Goal: Task Accomplishment & Management: Use online tool/utility

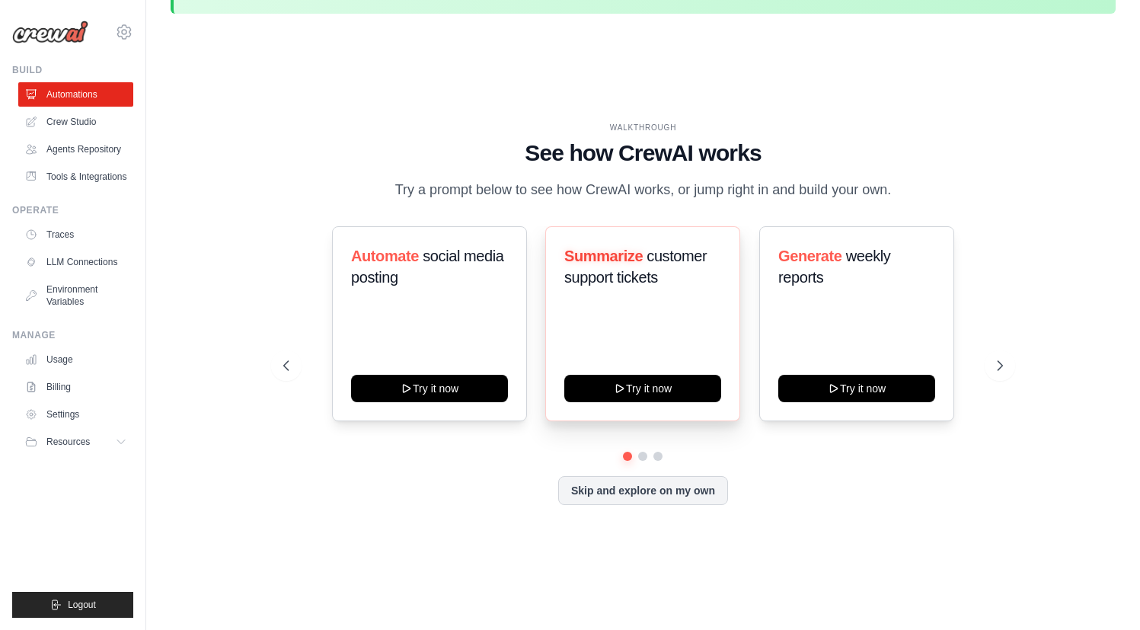
scroll to position [53, 0]
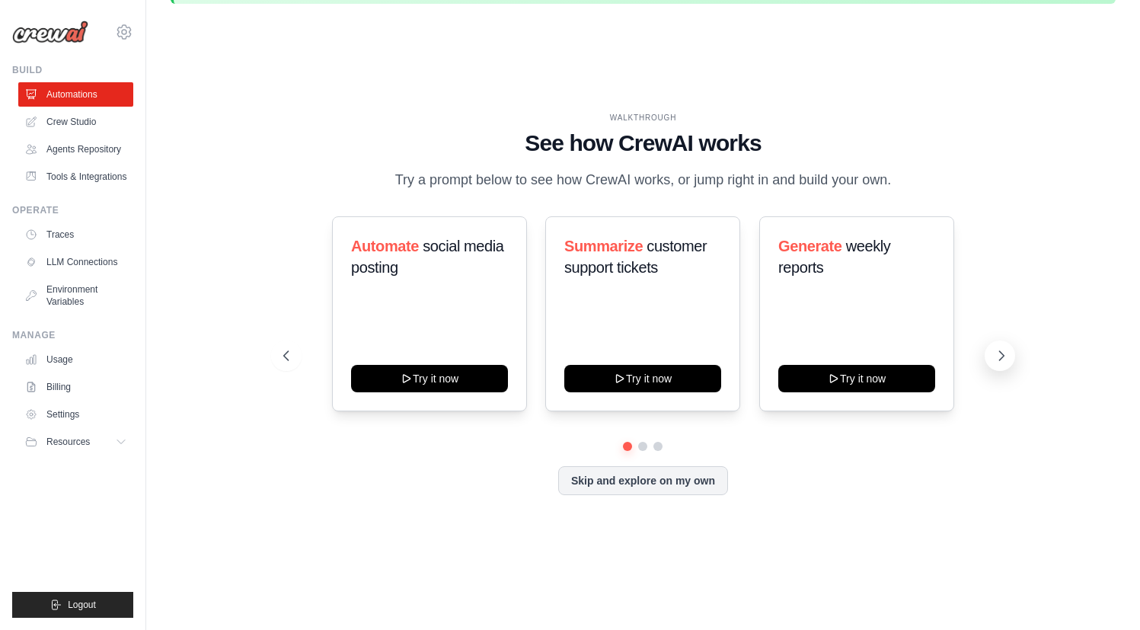
click at [1004, 353] on icon at bounding box center [1001, 355] width 15 height 15
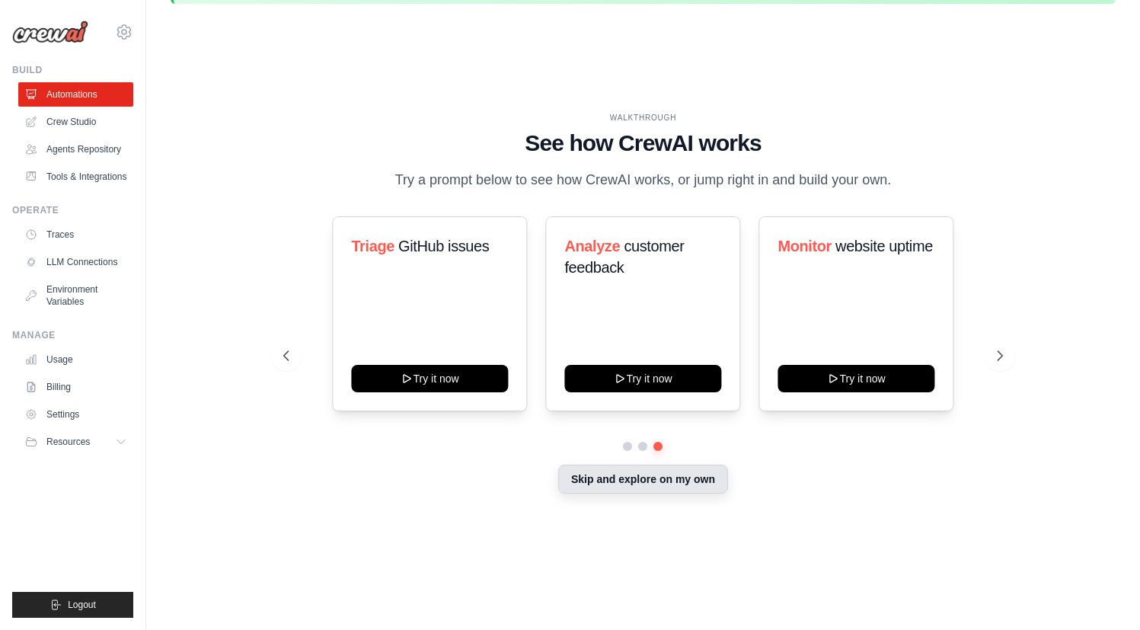
click at [675, 481] on button "Skip and explore on my own" at bounding box center [643, 479] width 170 height 29
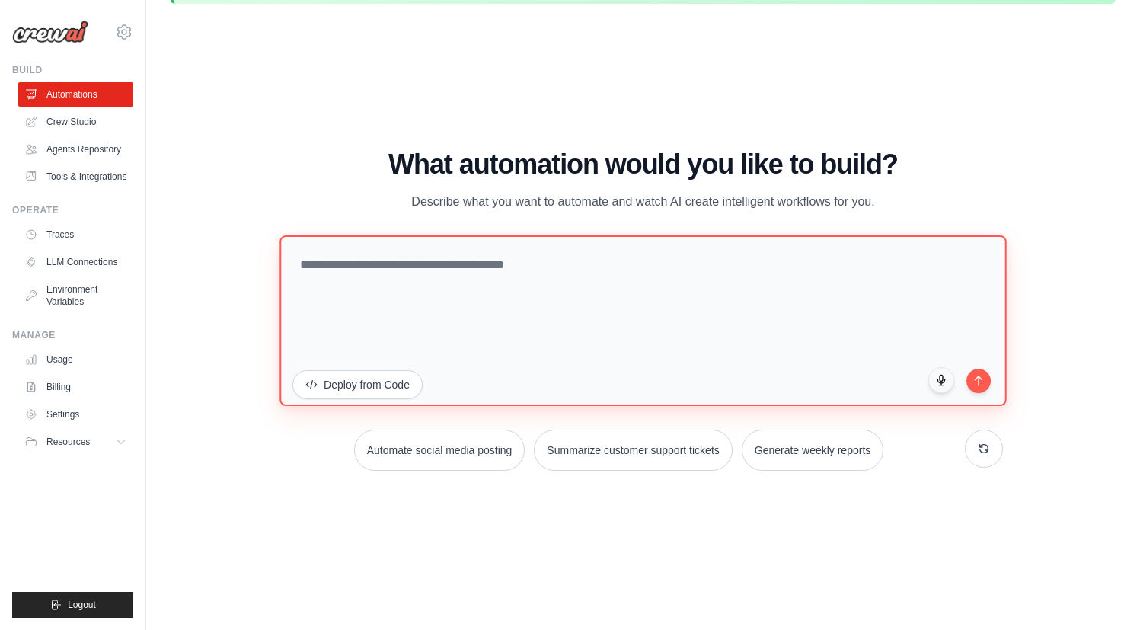
click at [739, 303] on textarea at bounding box center [643, 320] width 727 height 171
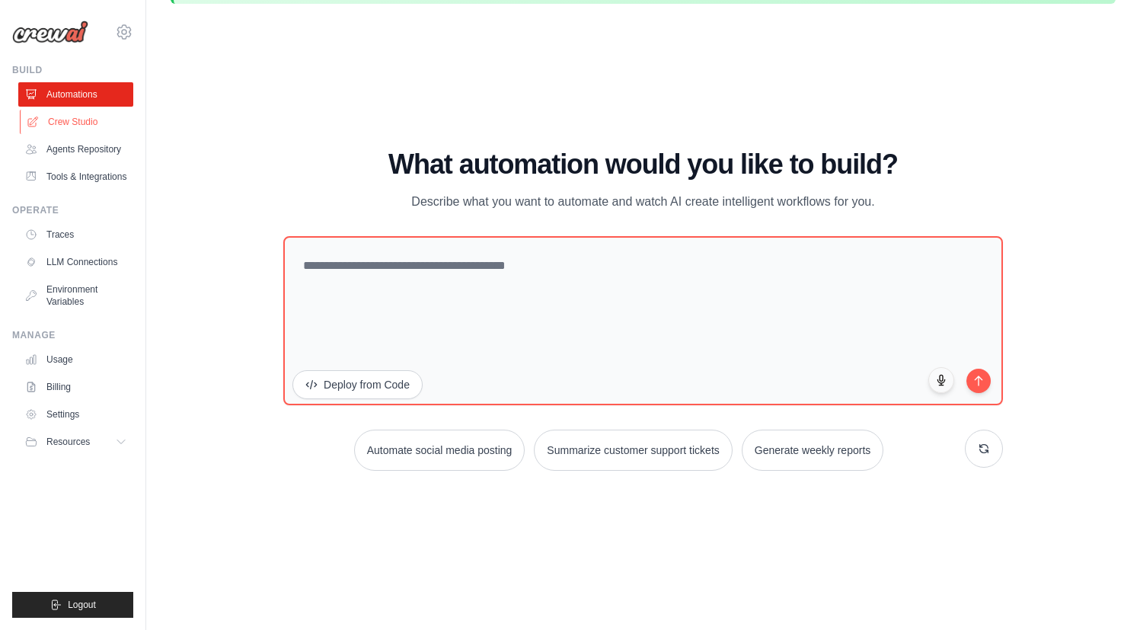
click at [84, 123] on link "Crew Studio" at bounding box center [77, 122] width 115 height 24
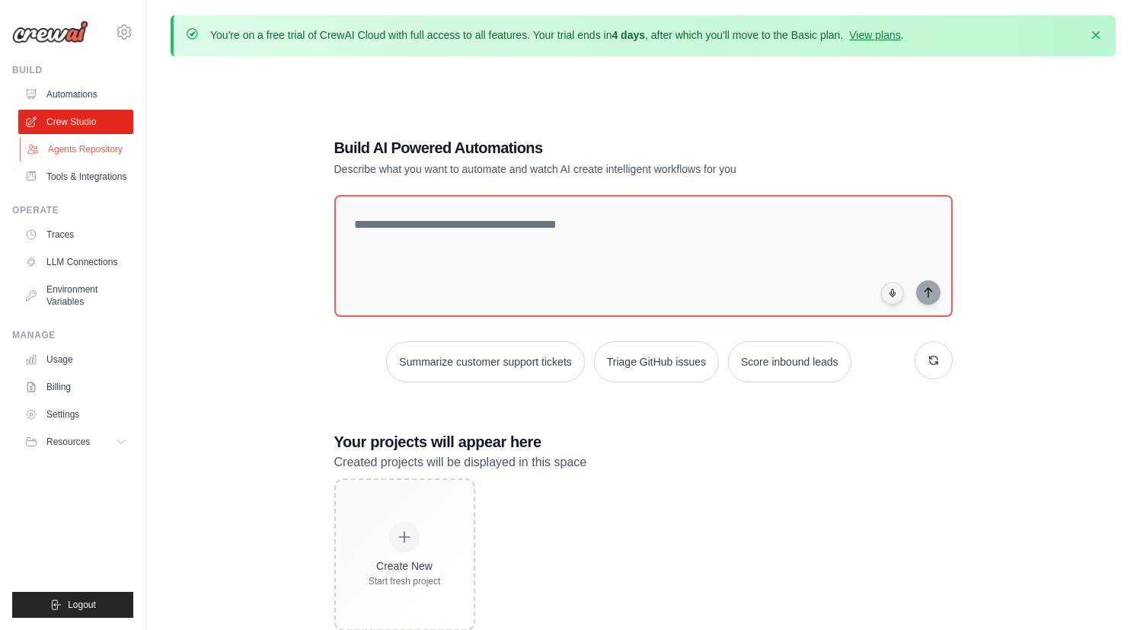
click at [82, 146] on link "Agents Repository" at bounding box center [77, 149] width 115 height 24
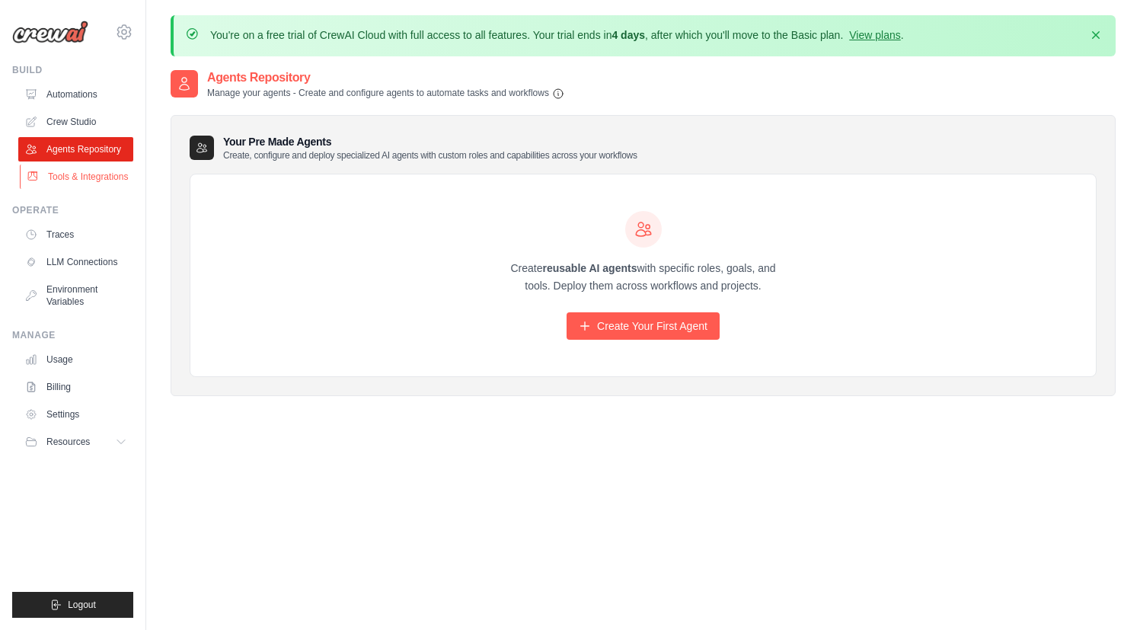
click at [78, 174] on link "Tools & Integrations" at bounding box center [77, 177] width 115 height 24
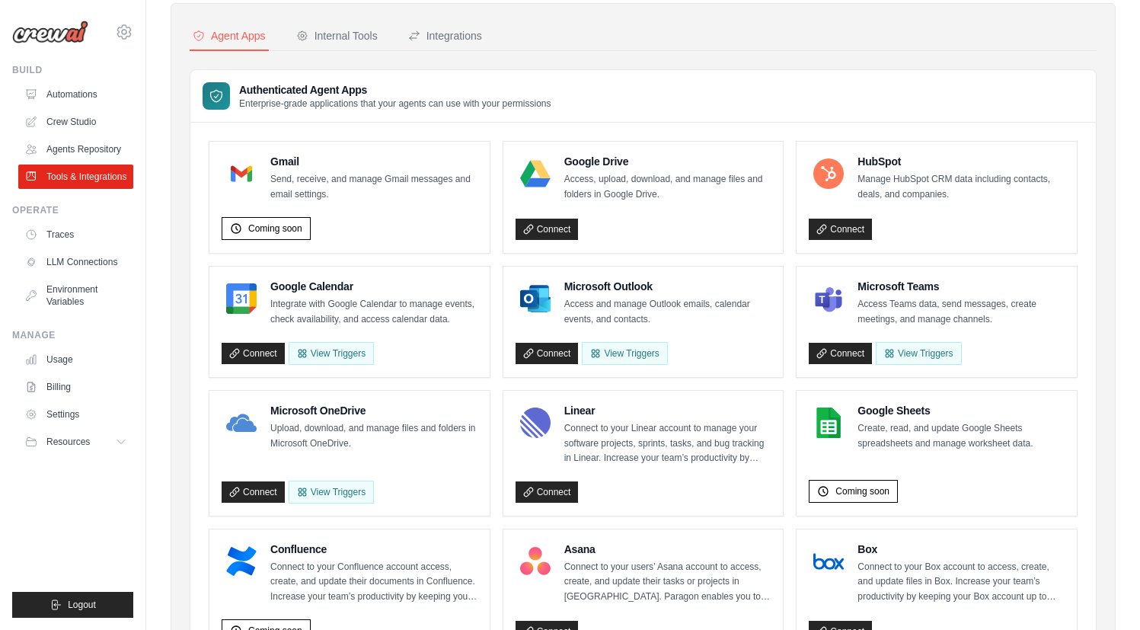
scroll to position [110, 0]
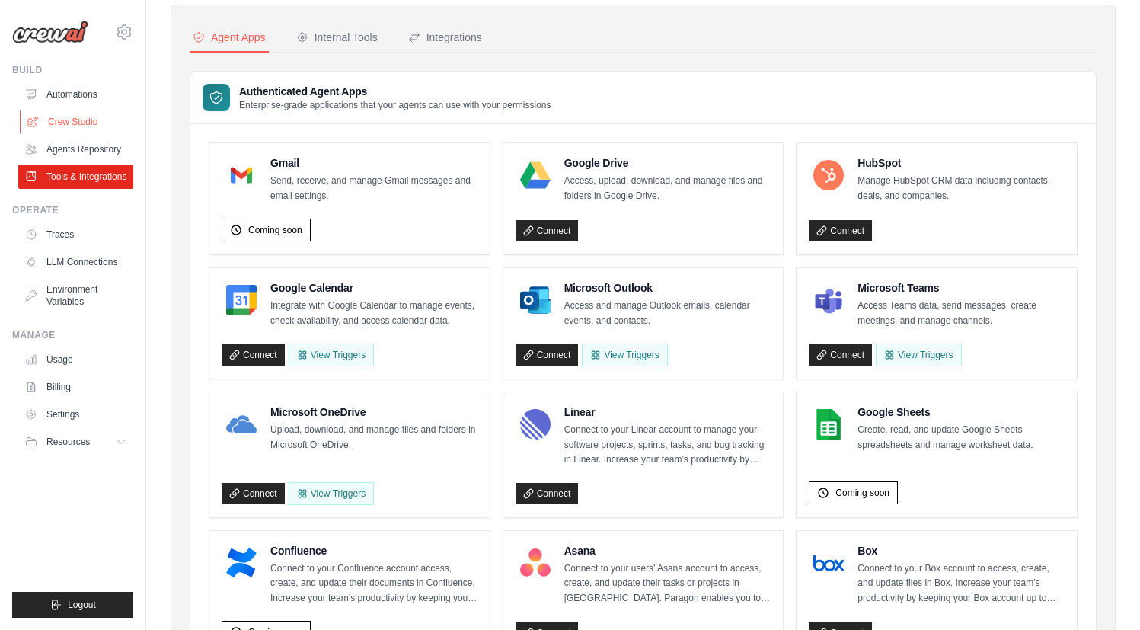
click at [73, 116] on link "Crew Studio" at bounding box center [77, 122] width 115 height 24
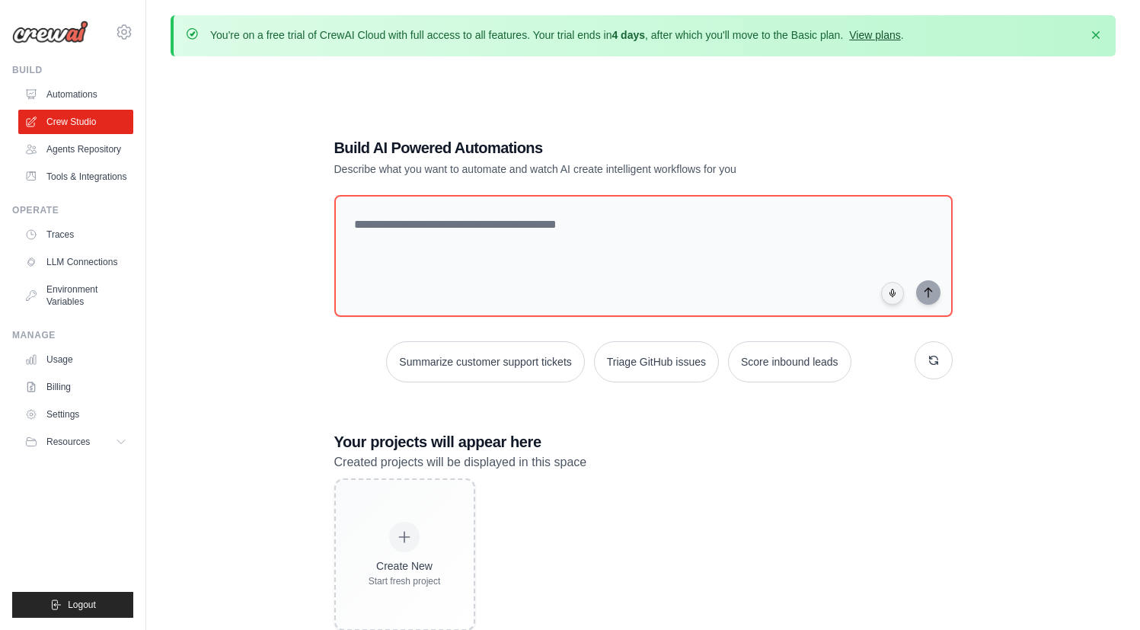
click at [877, 40] on link "View plans" at bounding box center [874, 35] width 51 height 12
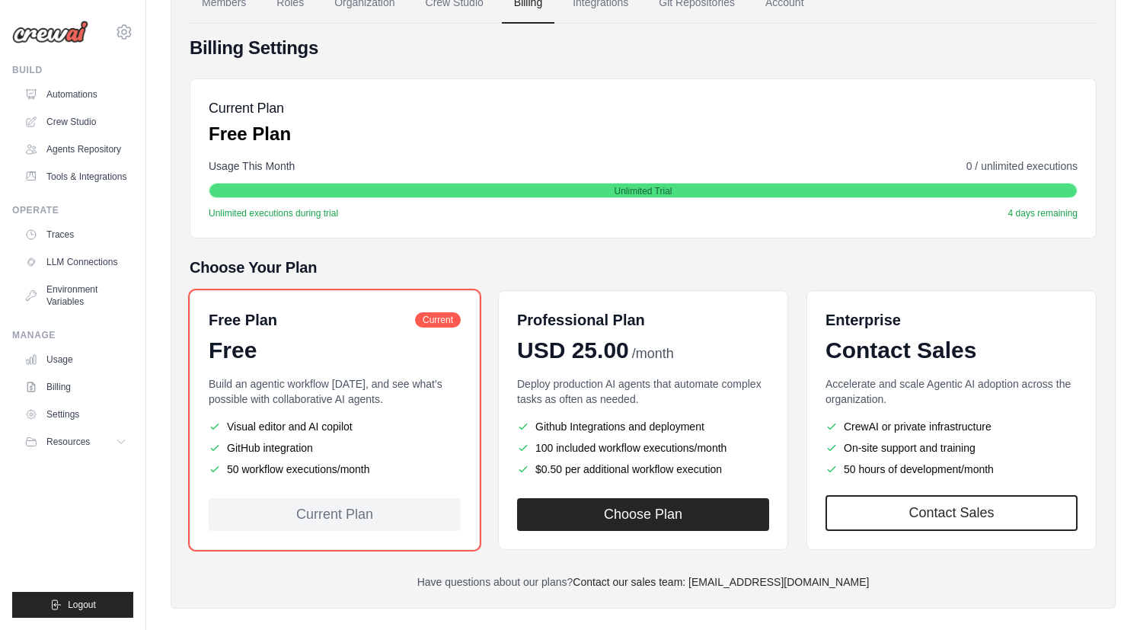
scroll to position [168, 0]
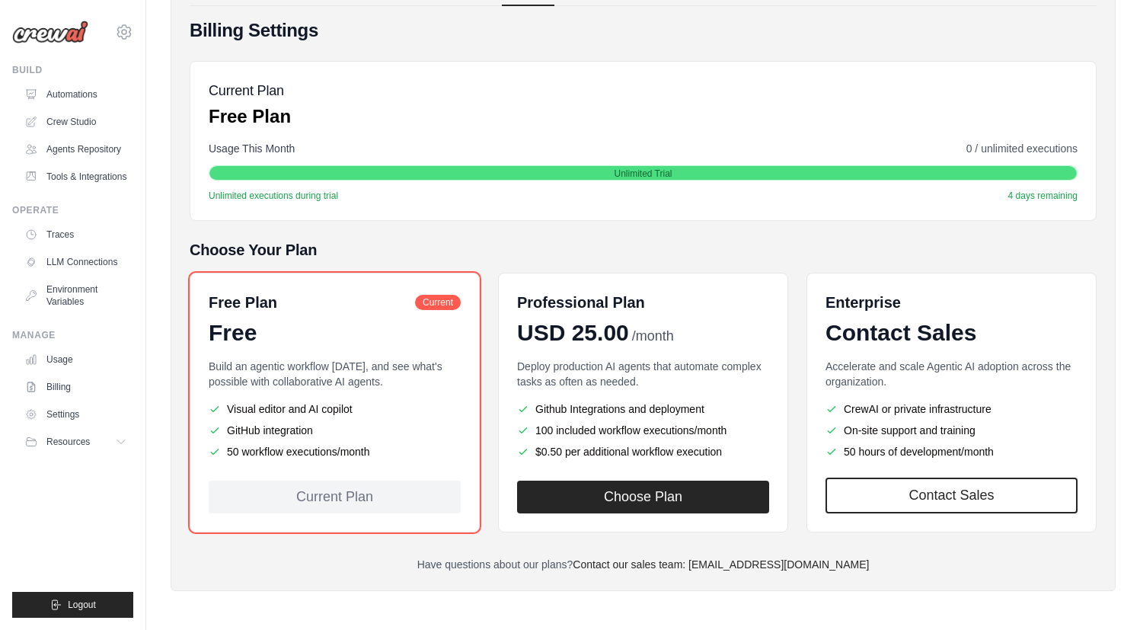
drag, startPoint x: 248, startPoint y: 364, endPoint x: 338, endPoint y: 391, distance: 93.8
click at [338, 391] on div "Build an agentic workflow today, and see what's possible with collaborative AI …" at bounding box center [335, 411] width 252 height 104
drag, startPoint x: 303, startPoint y: 408, endPoint x: 356, endPoint y: 442, distance: 62.3
click at [356, 442] on ul "Visual editor and AI copilot GitHub integration 50 workflow executions/month" at bounding box center [335, 430] width 252 height 58
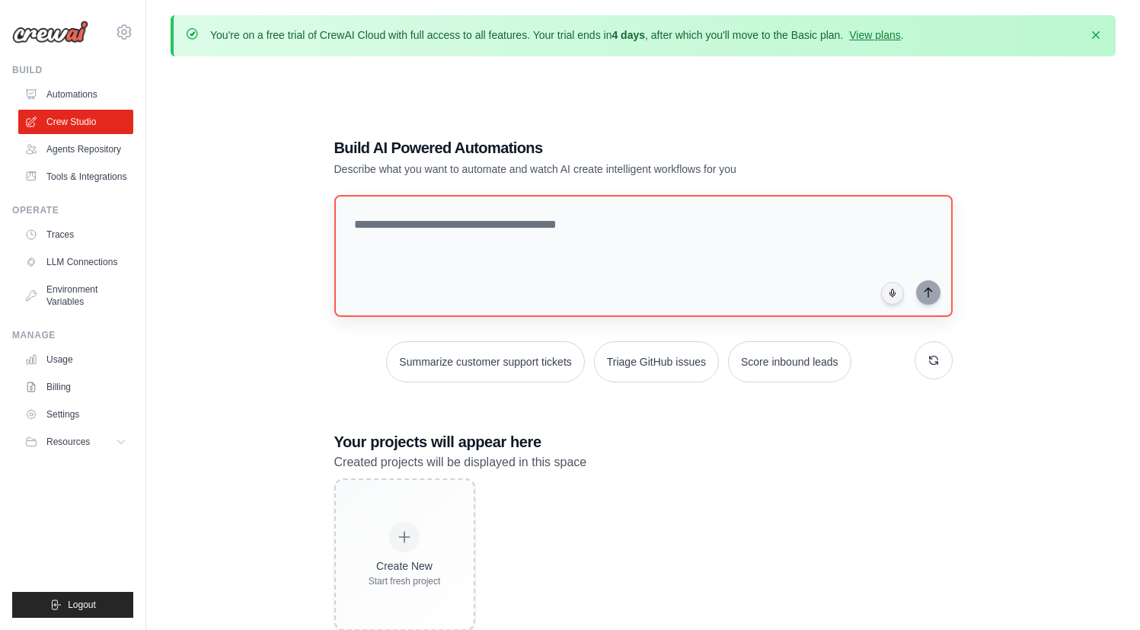
scroll to position [83, 0]
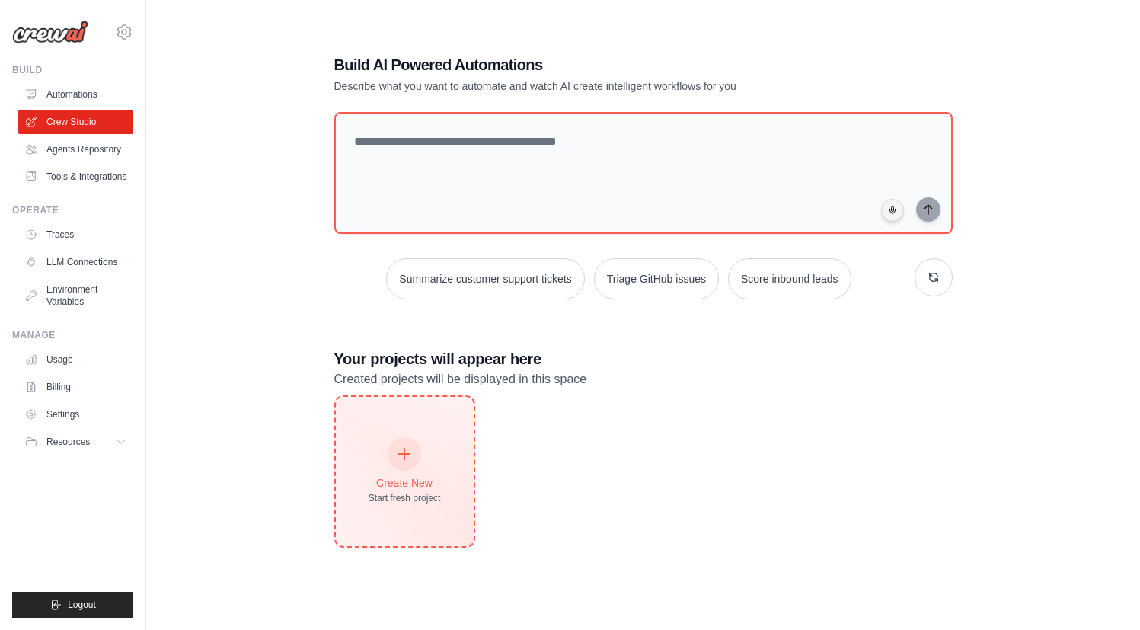
click at [427, 424] on div "Create New Start fresh project" at bounding box center [405, 471] width 138 height 149
click at [399, 458] on icon at bounding box center [404, 454] width 17 height 17
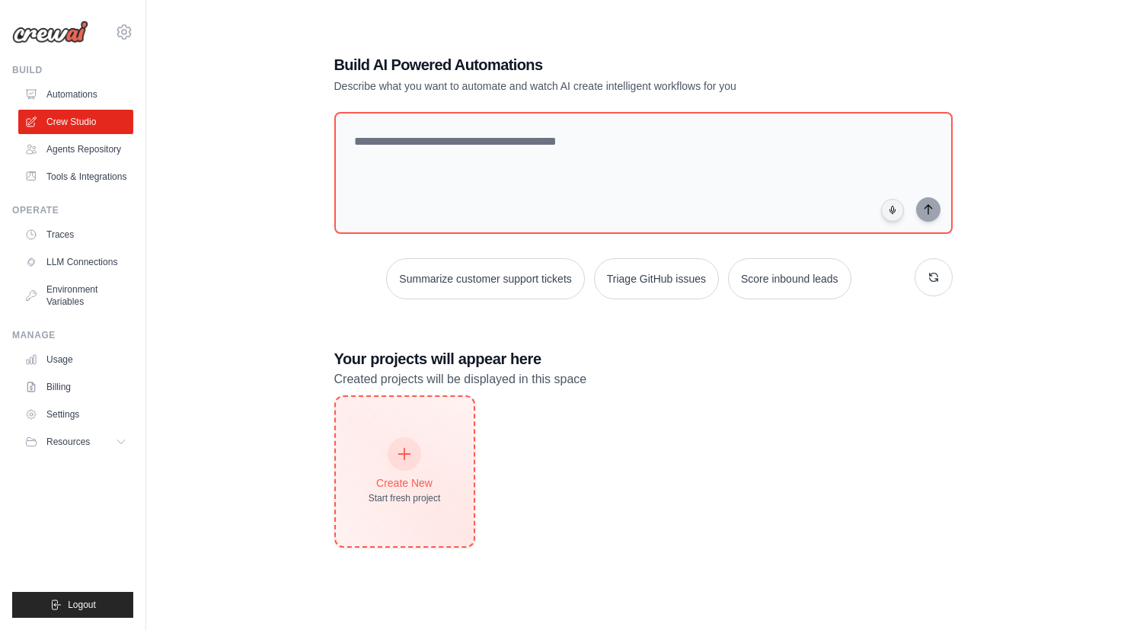
click at [399, 458] on icon at bounding box center [404, 454] width 17 height 17
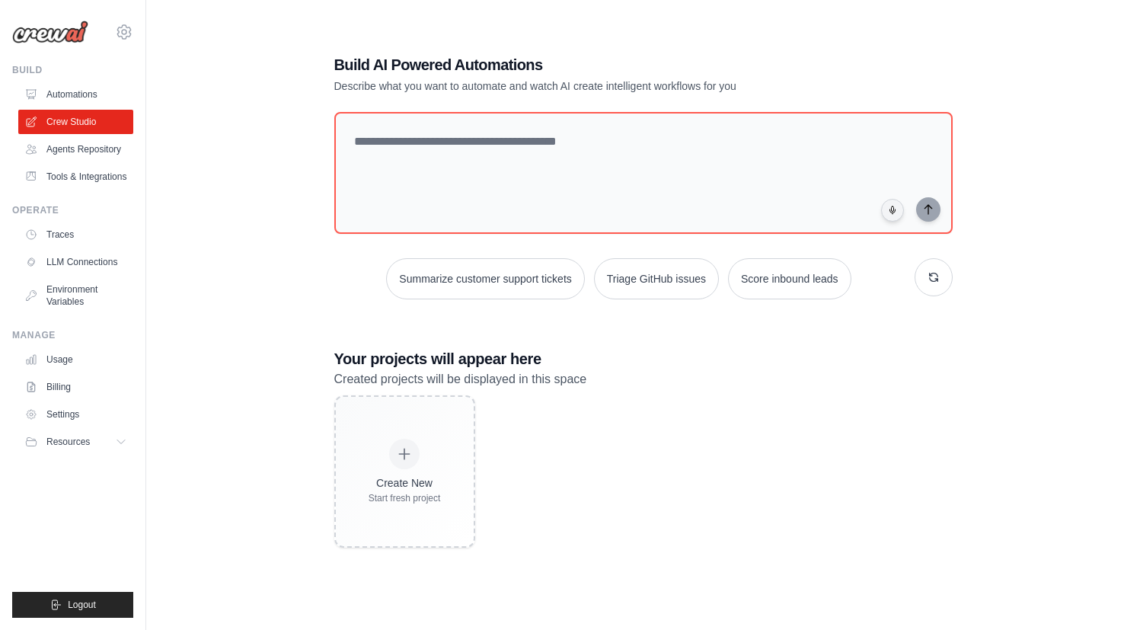
click at [510, 242] on div "Summarize customer support tickets Triage GitHub issues Score inbound leads" at bounding box center [643, 205] width 619 height 187
click at [542, 171] on textarea at bounding box center [643, 172] width 625 height 123
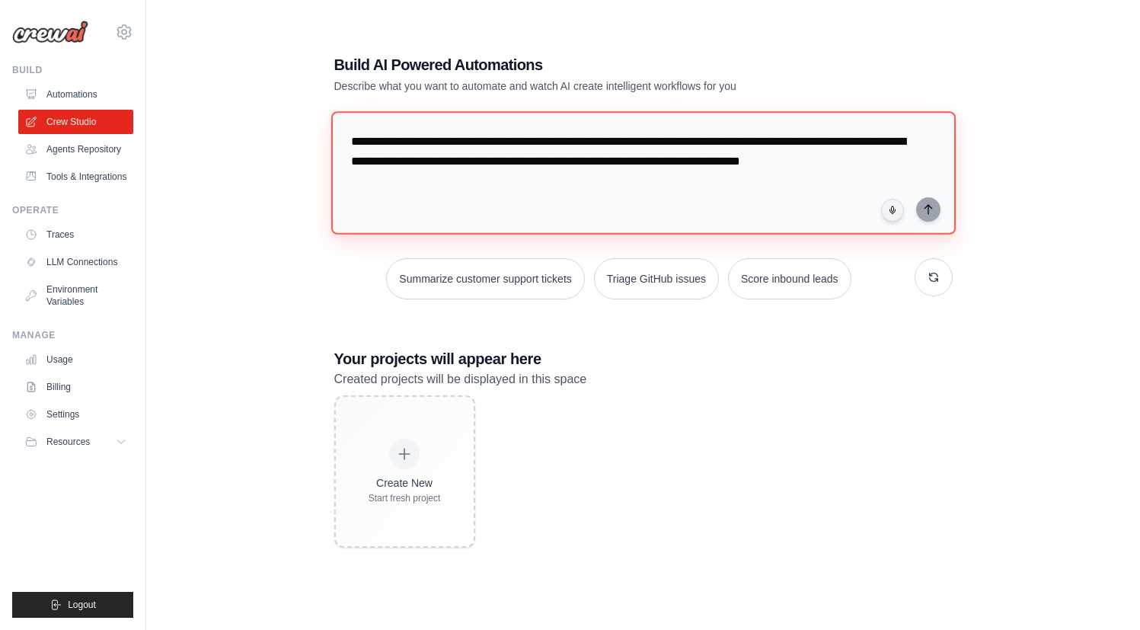
paste textarea "**********"
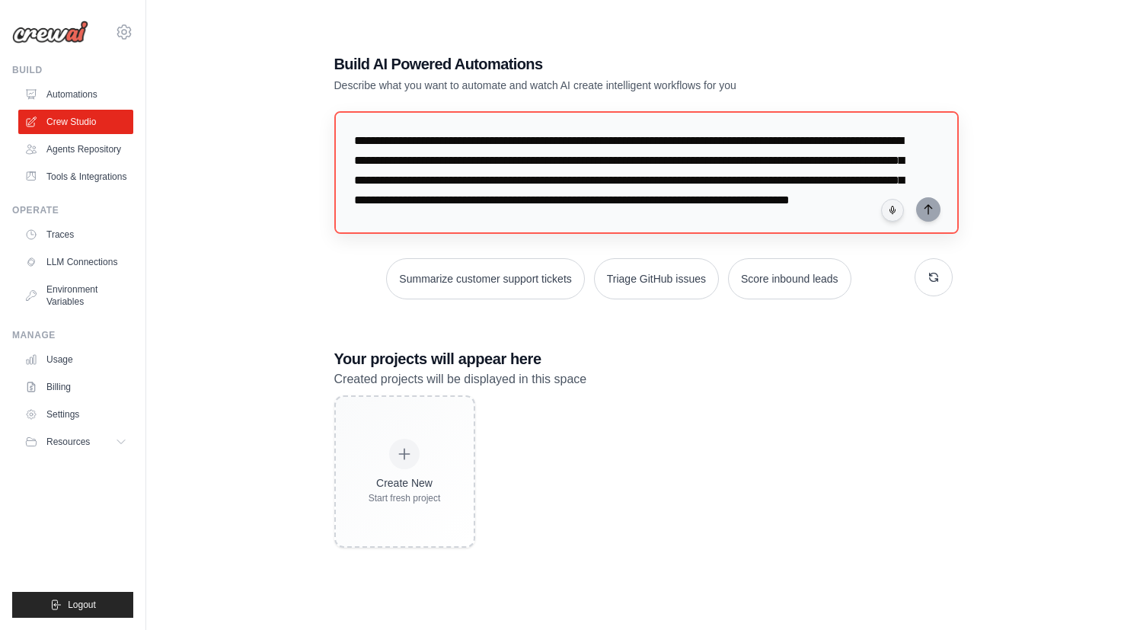
scroll to position [49, 0]
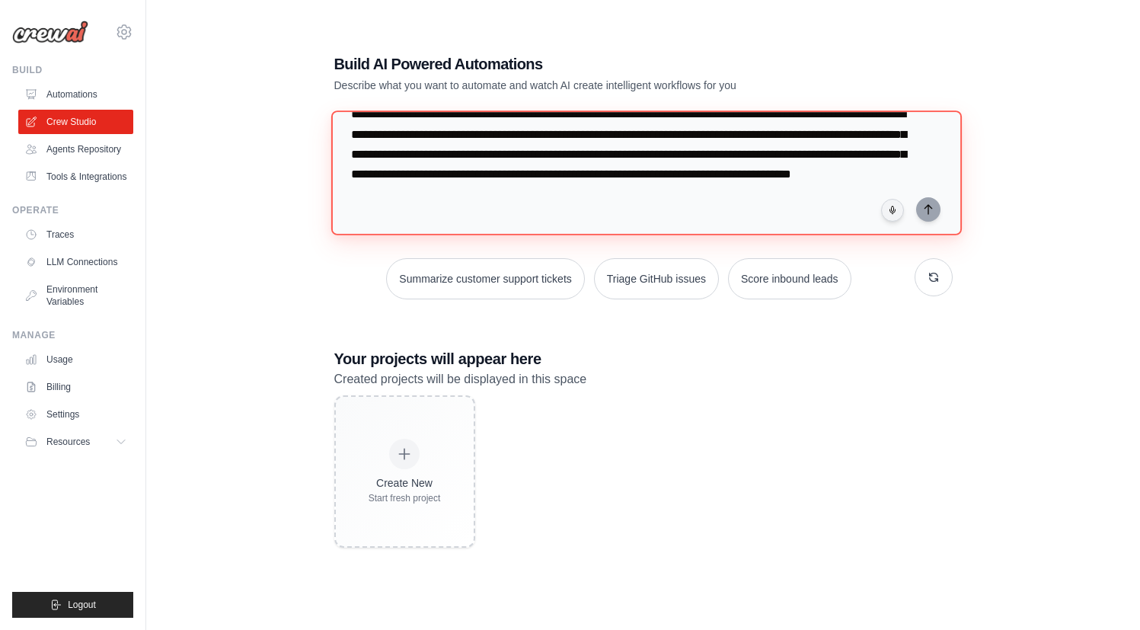
drag, startPoint x: 785, startPoint y: 185, endPoint x: 407, endPoint y: 131, distance: 382.5
click at [407, 131] on textarea "**********" at bounding box center [646, 172] width 631 height 124
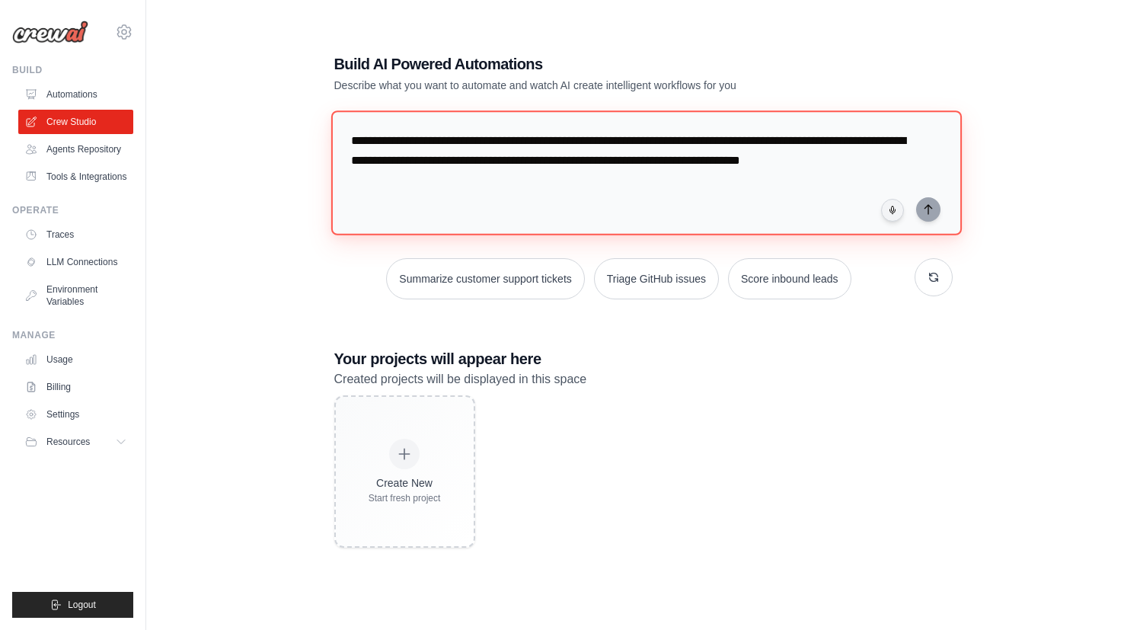
scroll to position [8, 0]
click at [497, 152] on textarea "**********" at bounding box center [646, 172] width 631 height 124
type textarea "*"
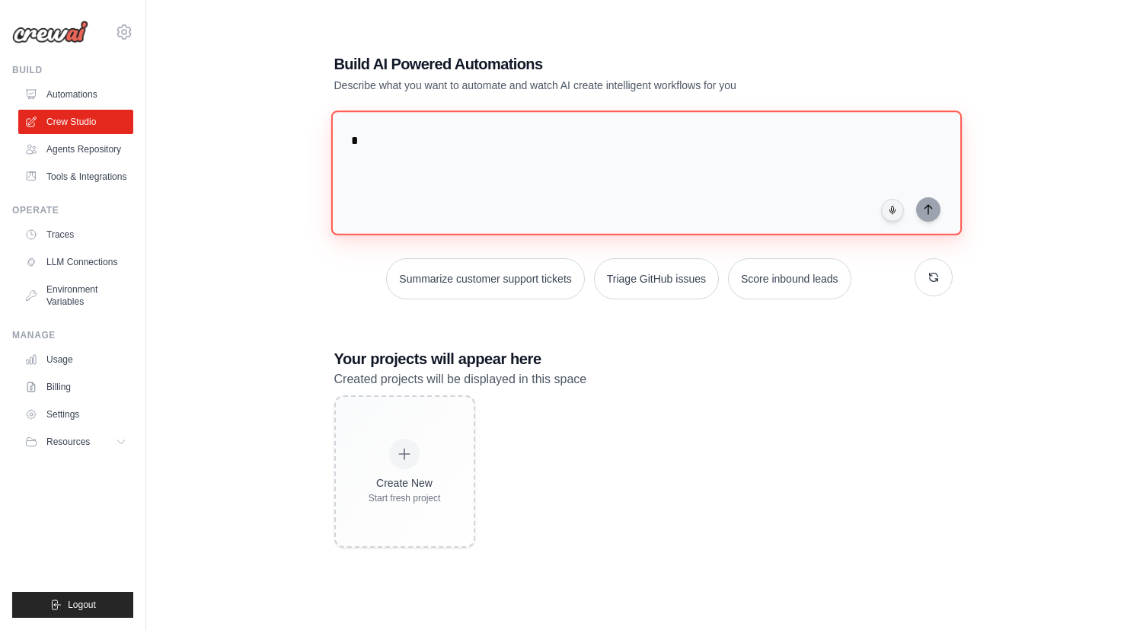
scroll to position [0, 0]
click at [552, 165] on textarea at bounding box center [643, 172] width 625 height 123
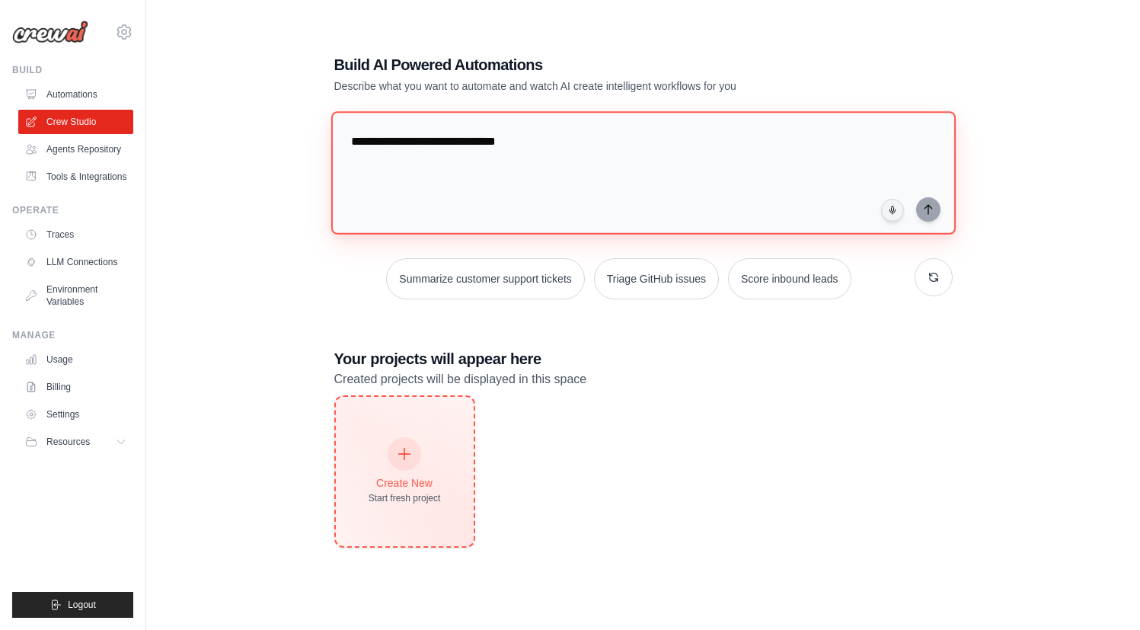
type textarea "**********"
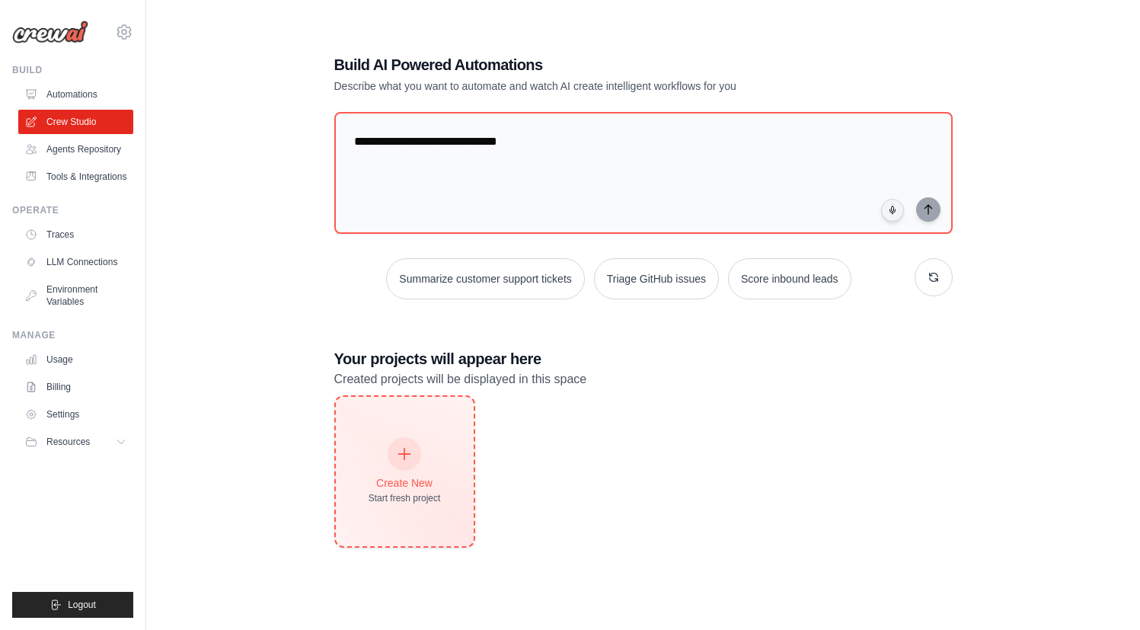
click at [400, 465] on div at bounding box center [405, 454] width 34 height 34
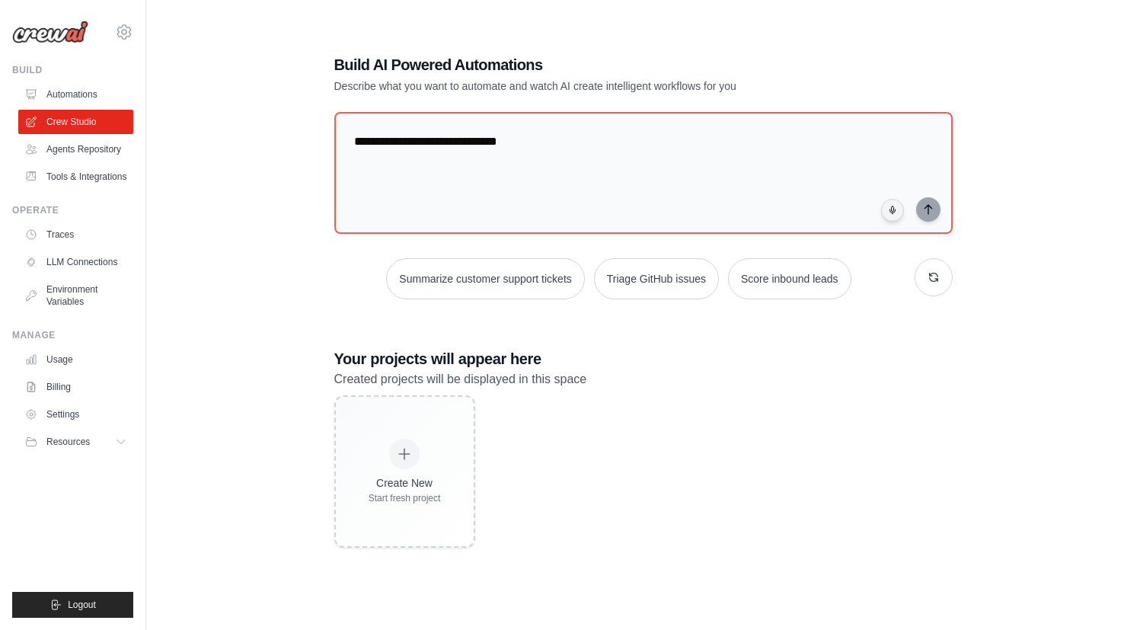
click at [590, 449] on div "Create New Start fresh project" at bounding box center [643, 471] width 619 height 152
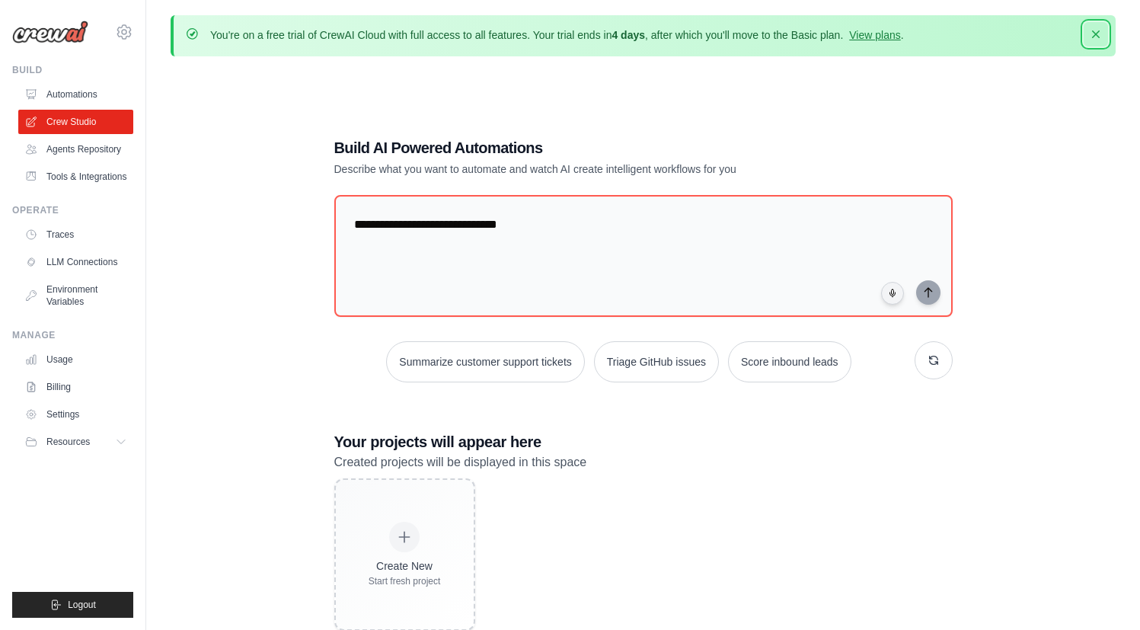
click at [1092, 34] on icon "button" at bounding box center [1096, 34] width 15 height 15
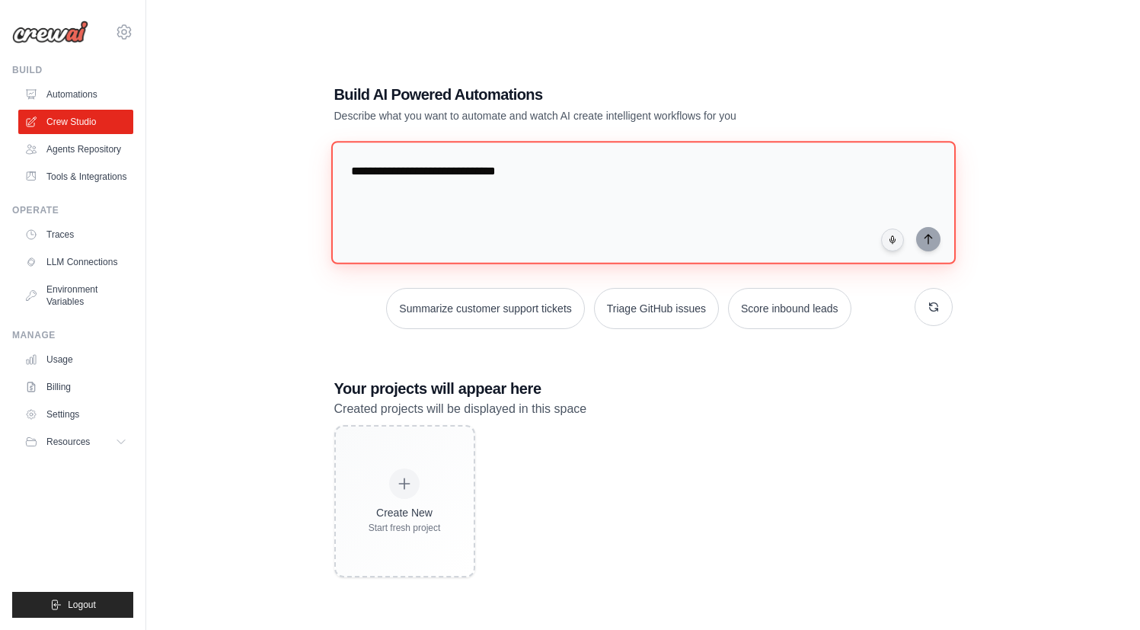
click at [860, 185] on textarea "**********" at bounding box center [643, 202] width 625 height 123
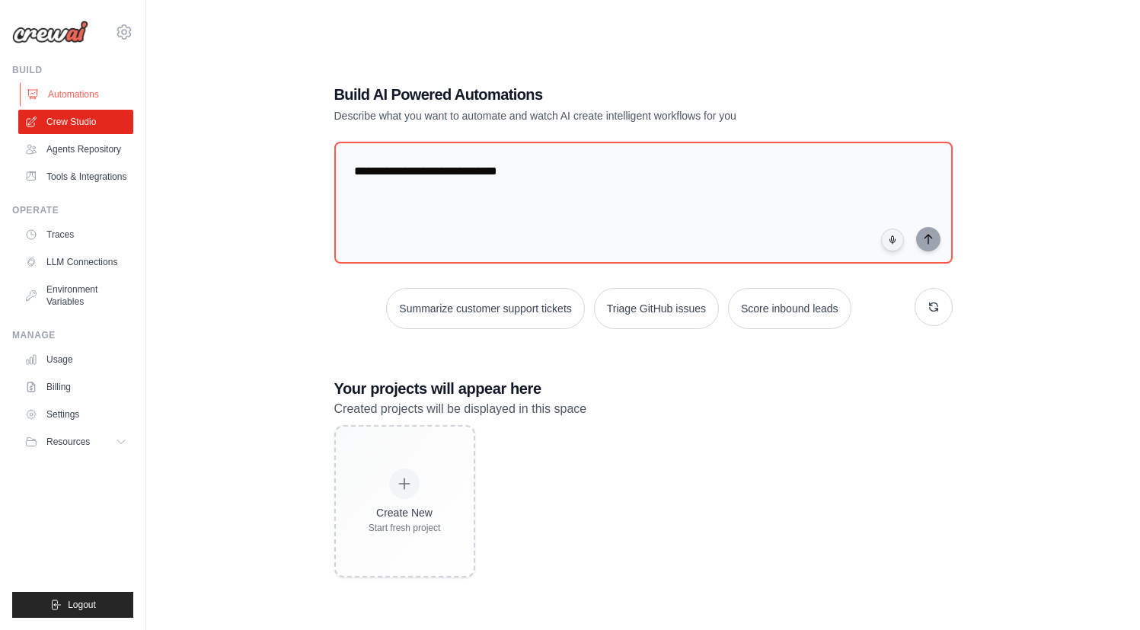
click at [79, 101] on link "Automations" at bounding box center [77, 94] width 115 height 24
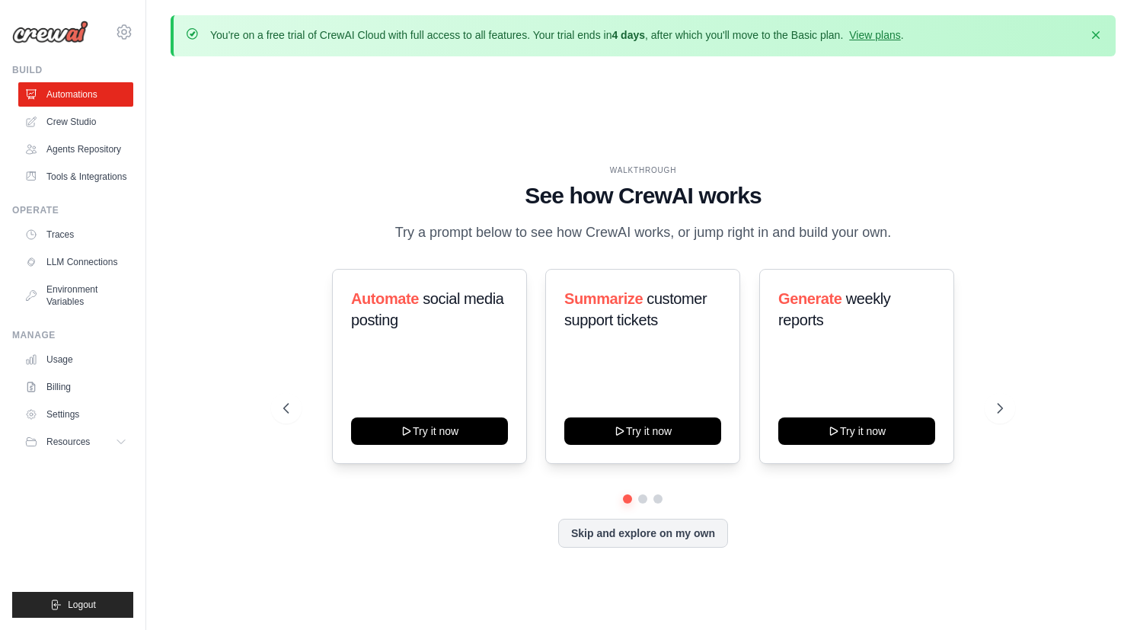
click at [987, 390] on div "Automate social media posting Try it now Summarize customer support tickets Try…" at bounding box center [643, 366] width 720 height 195
click at [990, 399] on button at bounding box center [1000, 408] width 30 height 30
click at [987, 408] on button at bounding box center [1000, 408] width 30 height 30
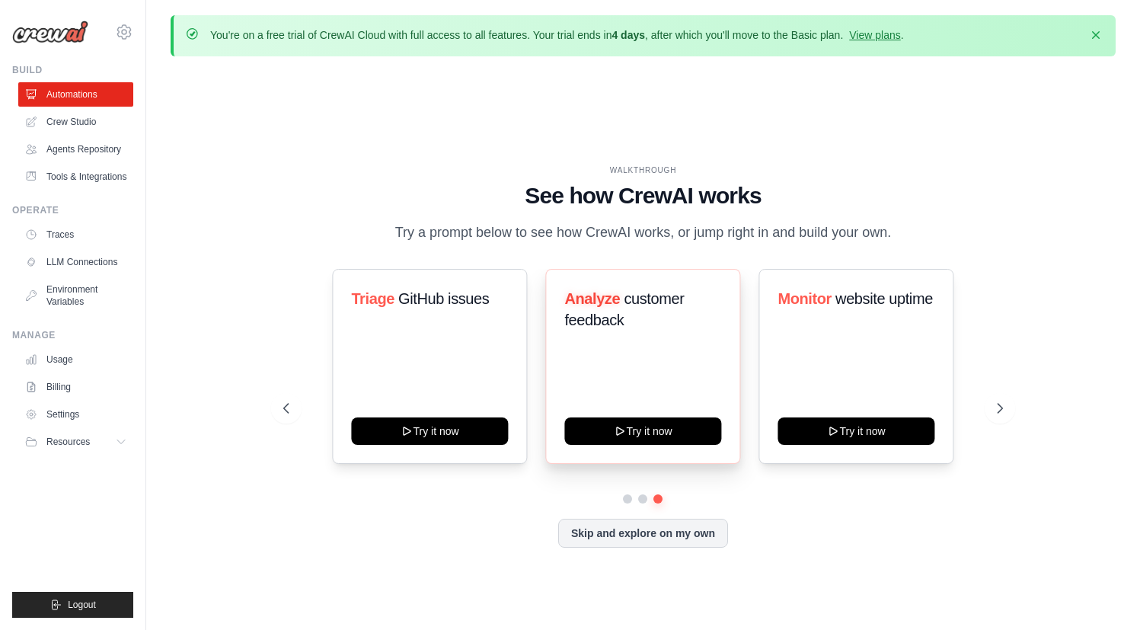
click at [692, 415] on div "Analyze customer feedback Try it now" at bounding box center [642, 366] width 195 height 195
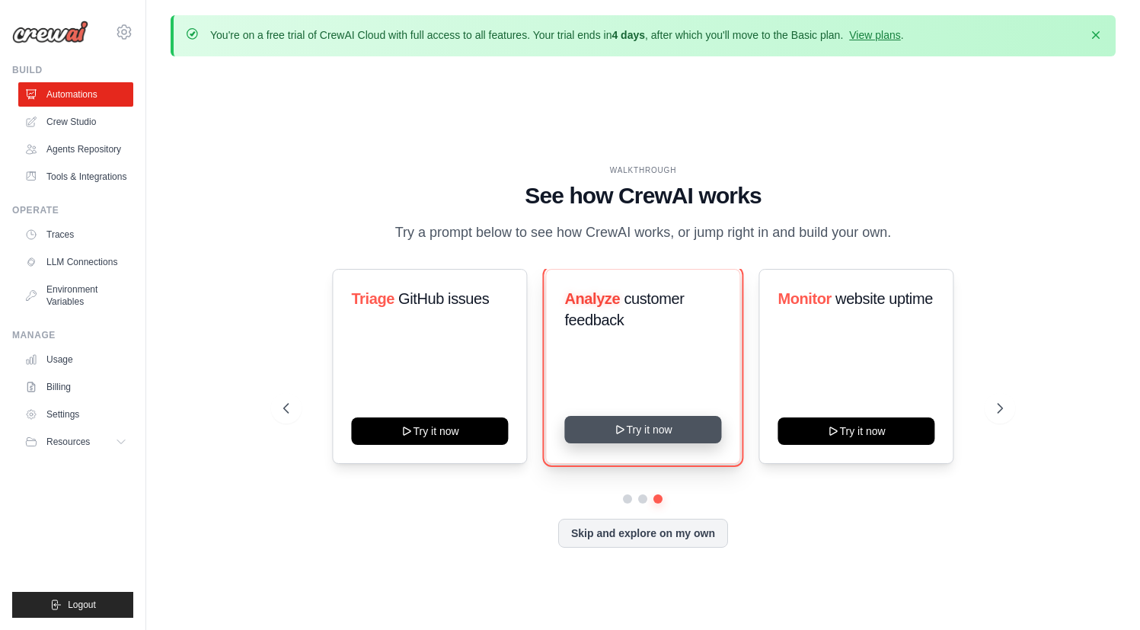
click at [661, 421] on button "Try it now" at bounding box center [643, 429] width 157 height 27
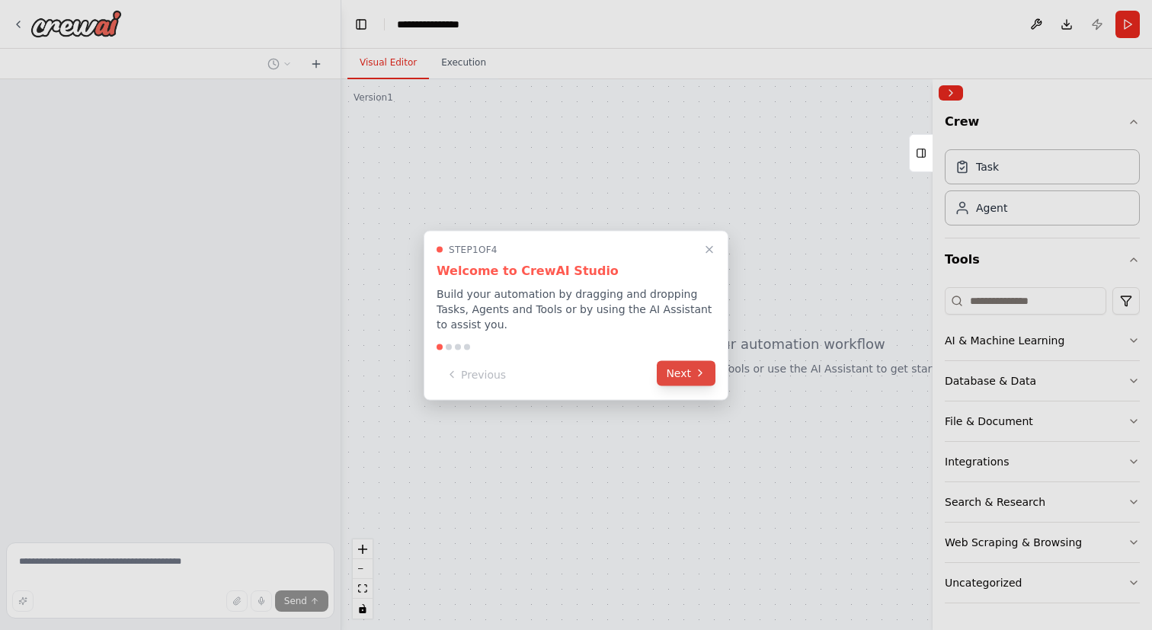
click at [689, 379] on button "Next" at bounding box center [686, 372] width 59 height 25
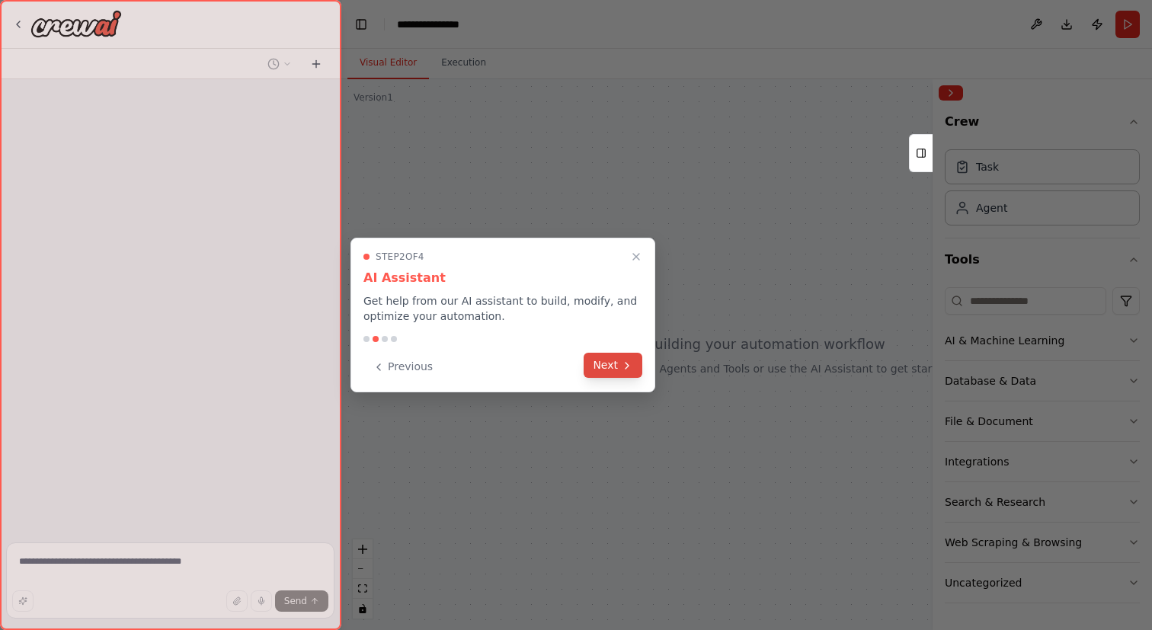
click at [616, 369] on button "Next" at bounding box center [613, 365] width 59 height 25
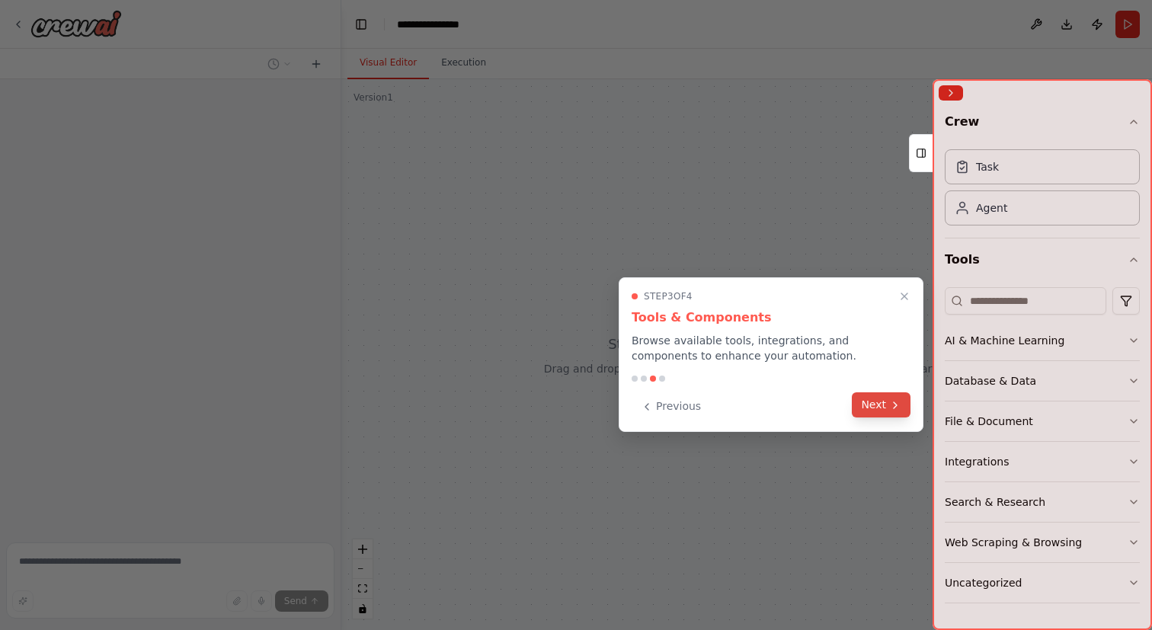
click at [878, 401] on button "Next" at bounding box center [881, 404] width 59 height 25
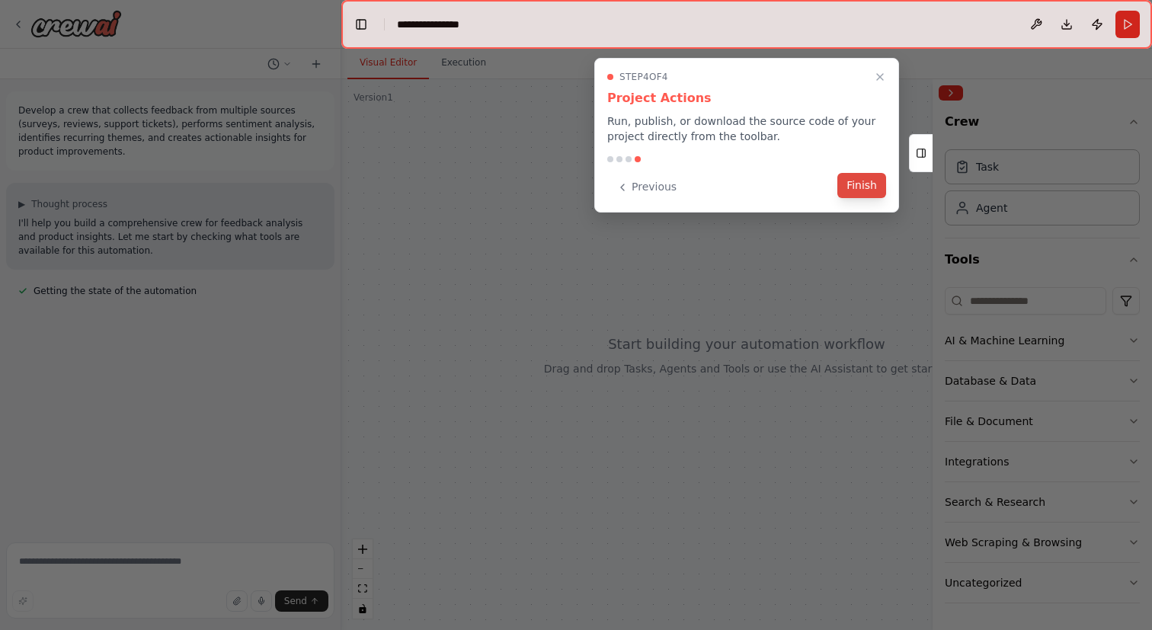
click at [869, 194] on button "Finish" at bounding box center [861, 185] width 49 height 25
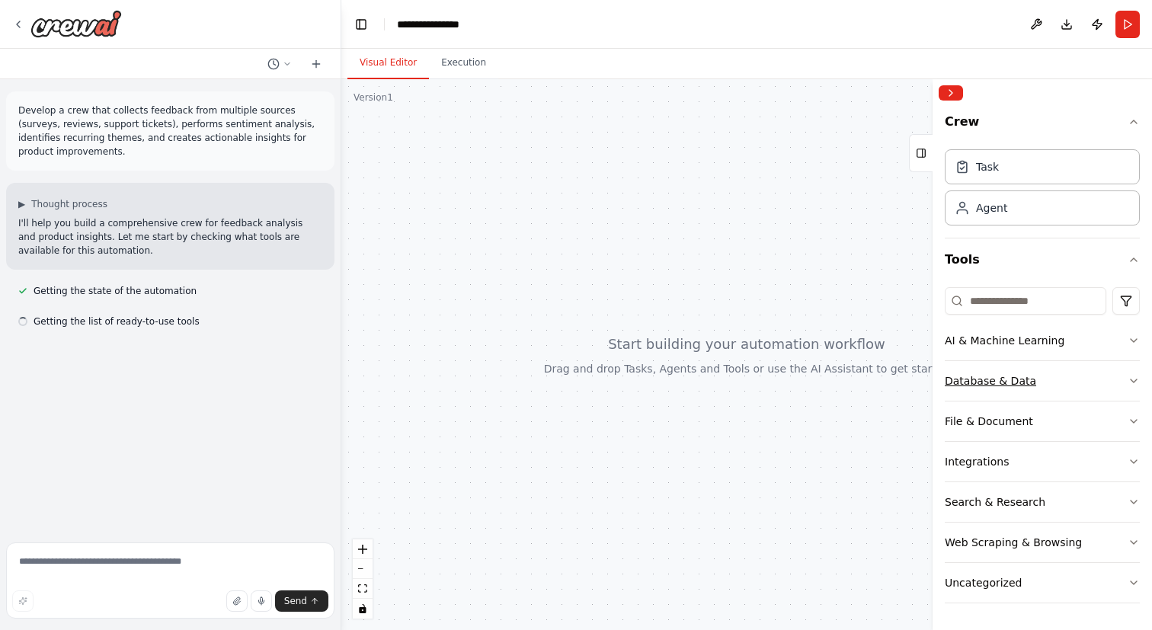
click at [1121, 385] on button "Database & Data" at bounding box center [1042, 381] width 195 height 40
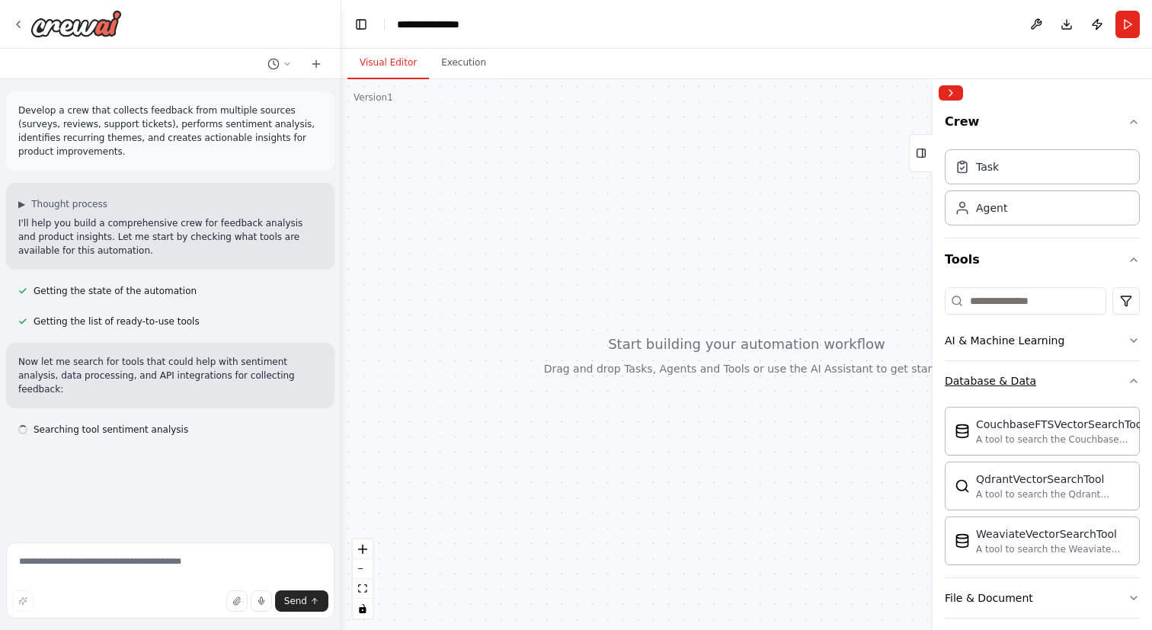
click at [1058, 385] on button "Database & Data" at bounding box center [1042, 381] width 195 height 40
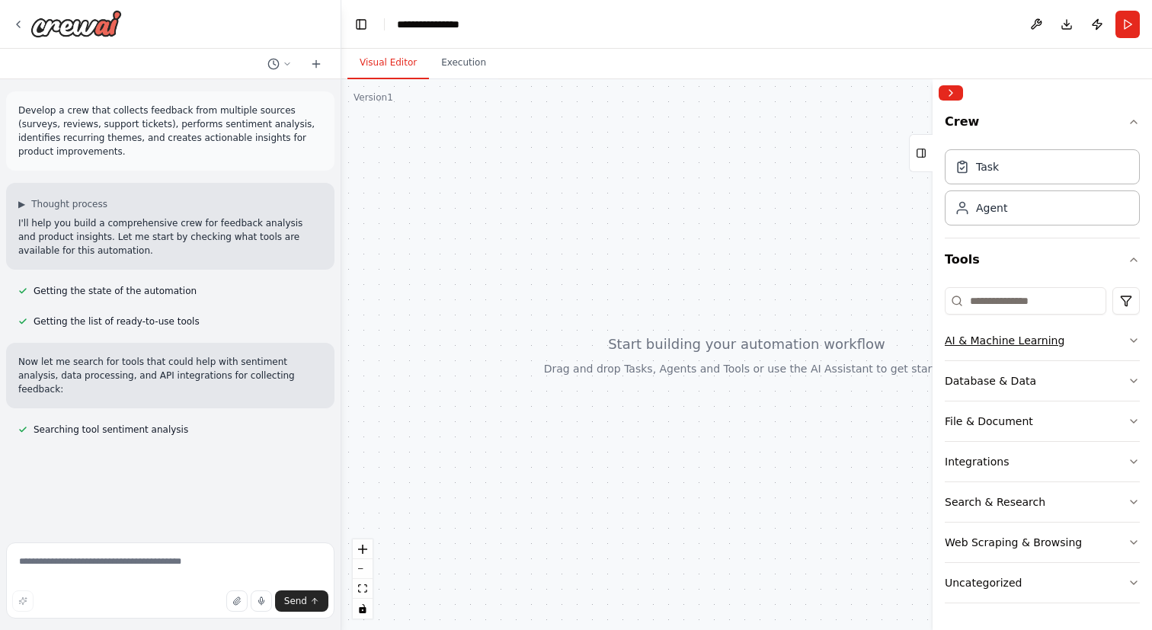
click at [1058, 349] on button "AI & Machine Learning" at bounding box center [1042, 341] width 195 height 40
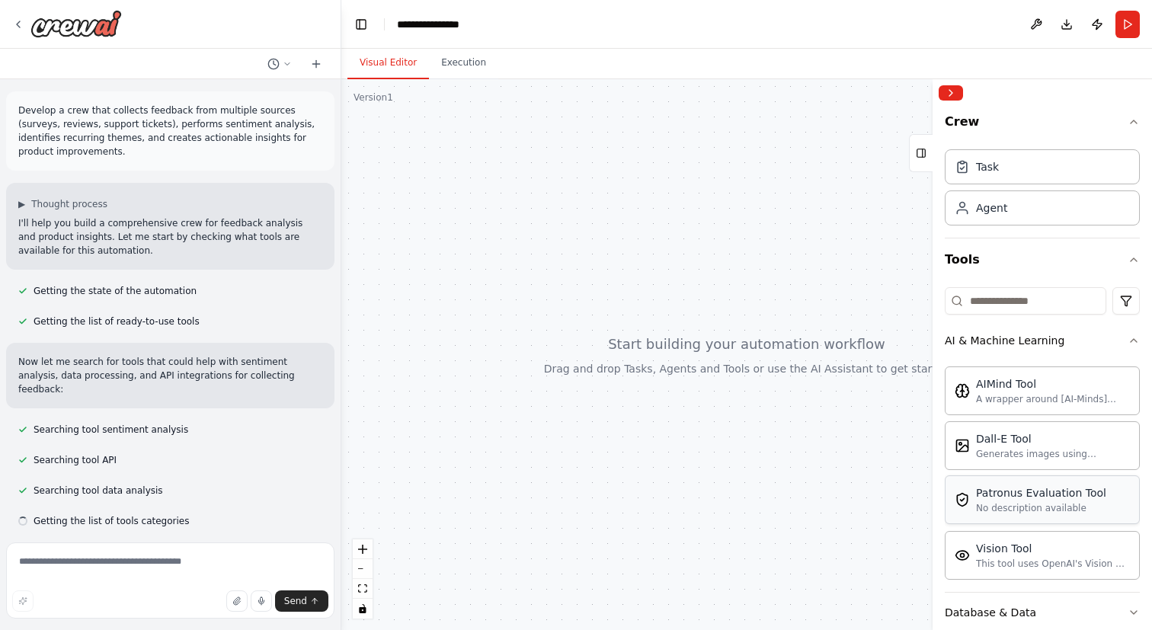
scroll to position [229, 0]
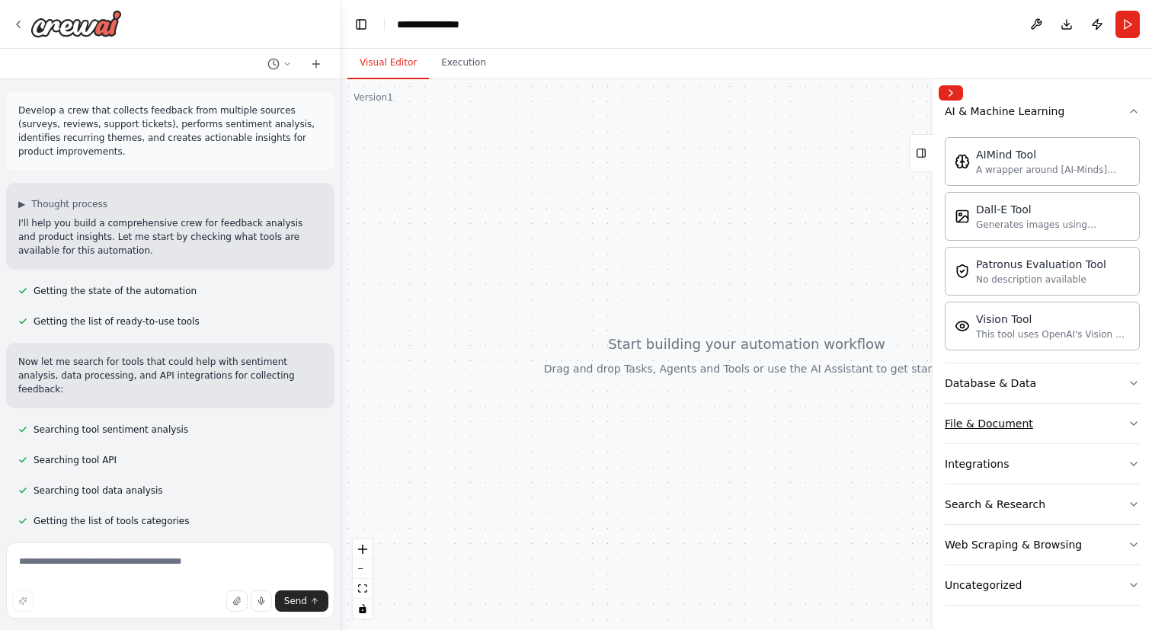
click at [1022, 431] on button "File & Document" at bounding box center [1042, 424] width 195 height 40
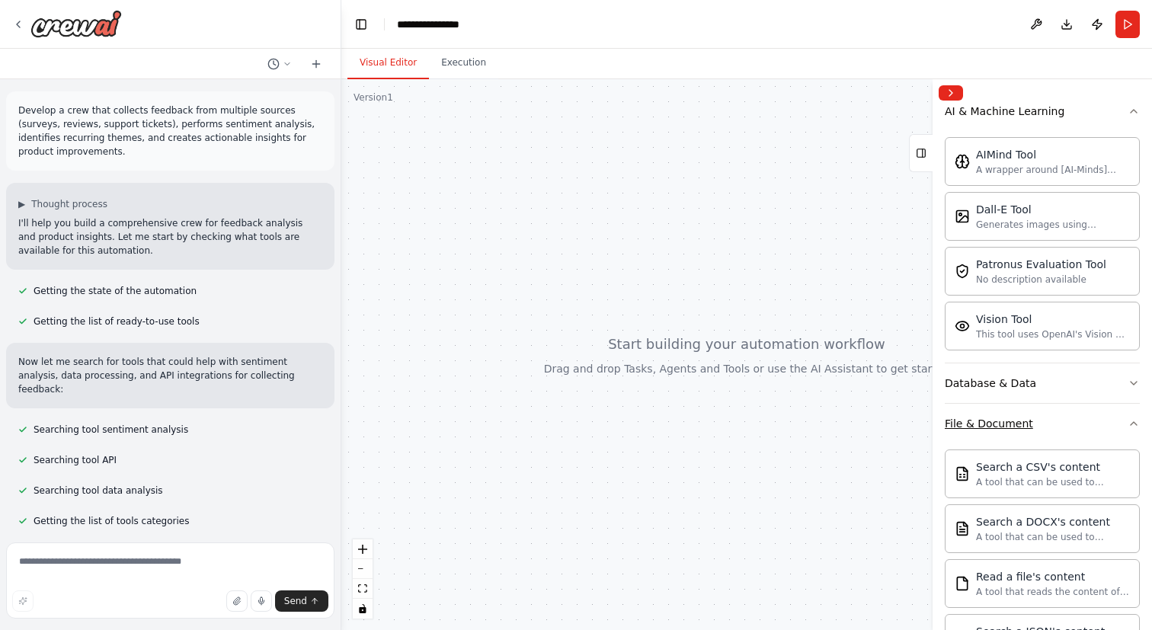
click at [1022, 430] on div "File & Document" at bounding box center [989, 423] width 88 height 15
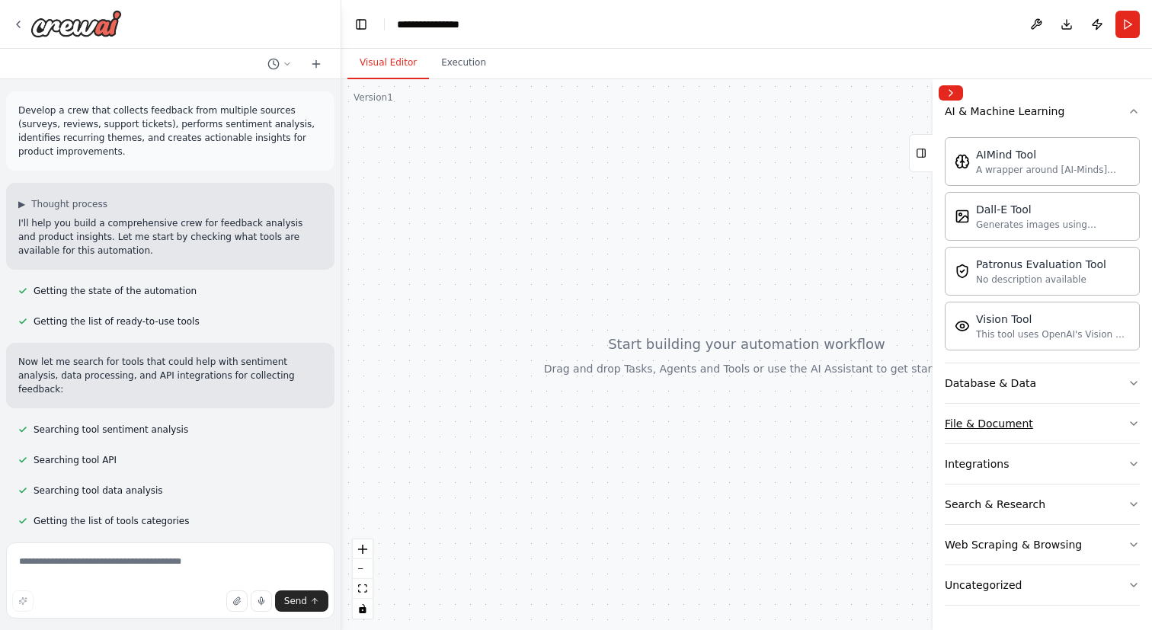
scroll to position [22, 0]
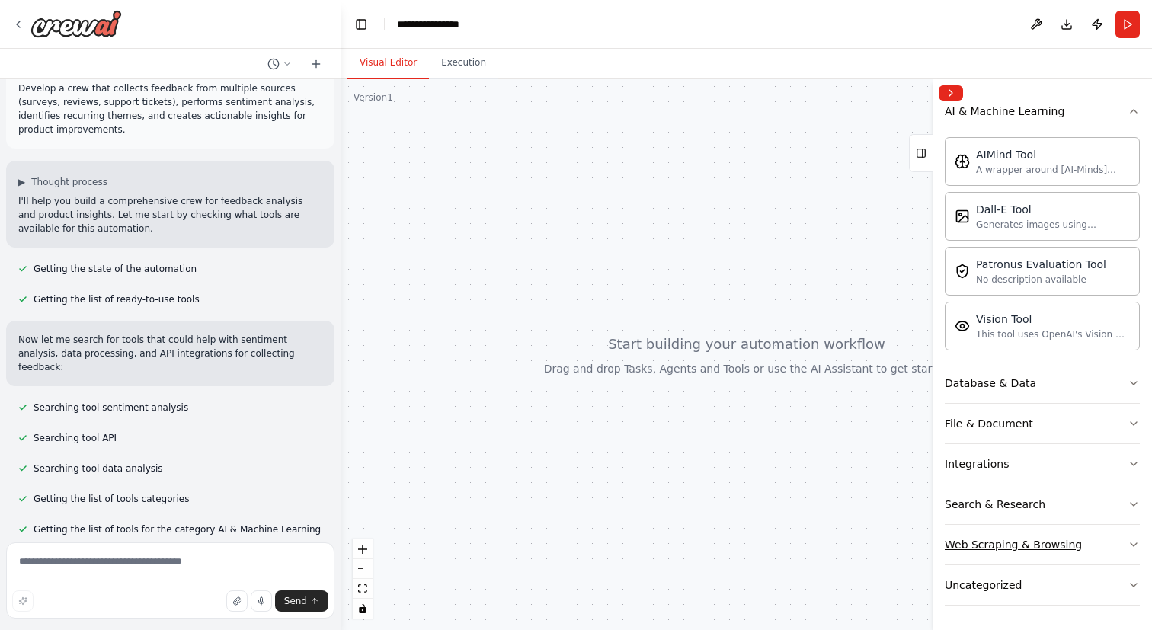
click at [1022, 541] on div "Web Scraping & Browsing" at bounding box center [1013, 544] width 137 height 15
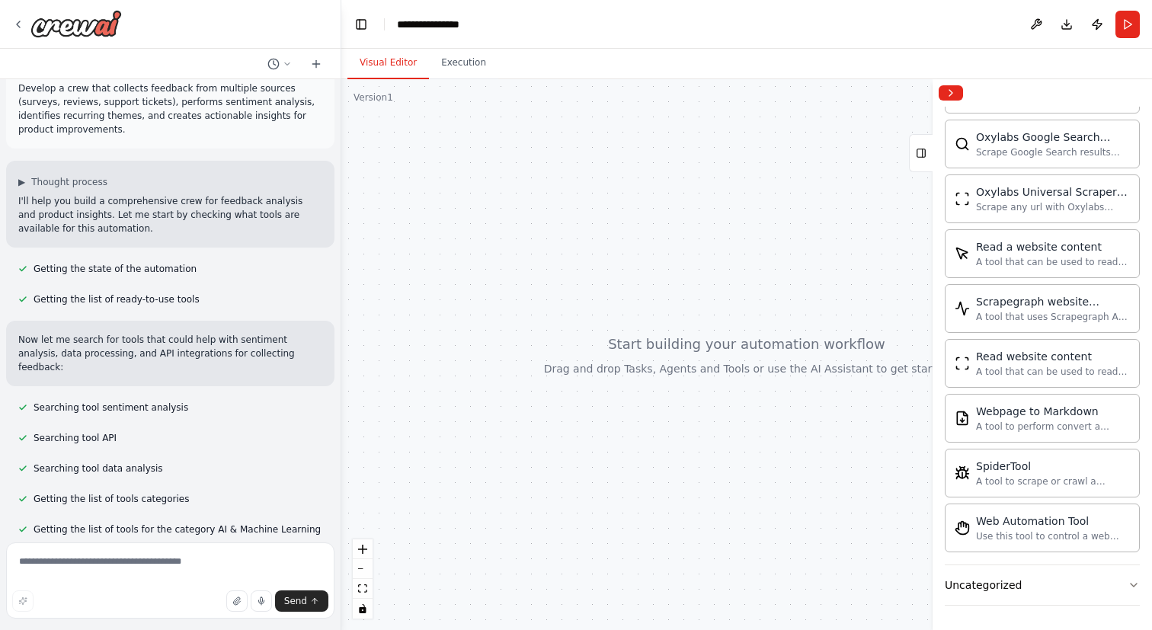
scroll to position [53, 0]
